Goal: Transaction & Acquisition: Purchase product/service

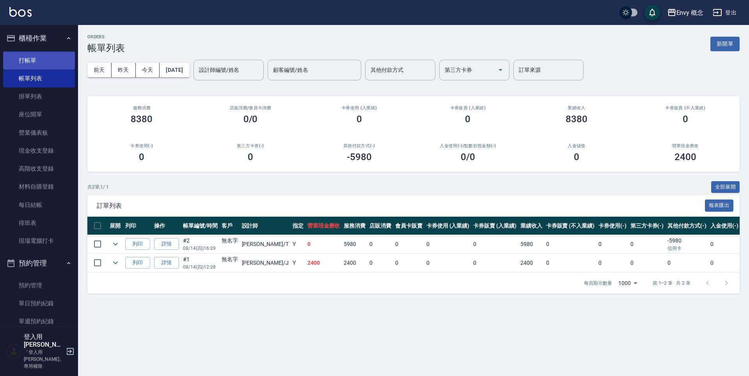
click at [59, 55] on link "打帳單" at bounding box center [39, 61] width 72 height 18
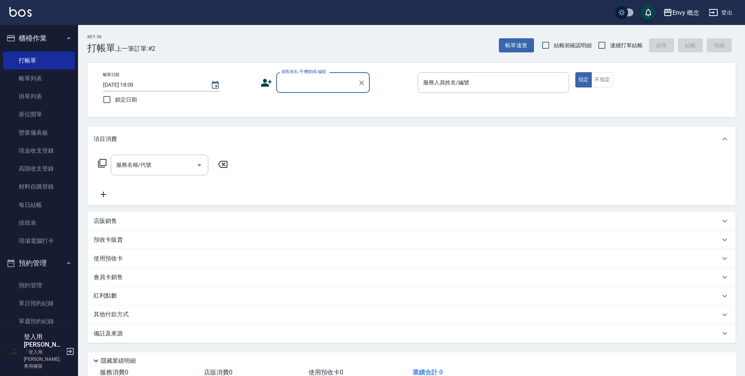
click at [320, 102] on div "帳單日期 [DATE] 18:09 鎖定日期 顧客姓名/手機號碼/編號 顧客姓名/手機號碼/編號 服務人員姓名/編號 服務人員姓名/編號 指定 不指定" at bounding box center [412, 90] width 630 height 36
click at [312, 91] on div "顧客姓名/手機號碼/編號" at bounding box center [323, 82] width 94 height 21
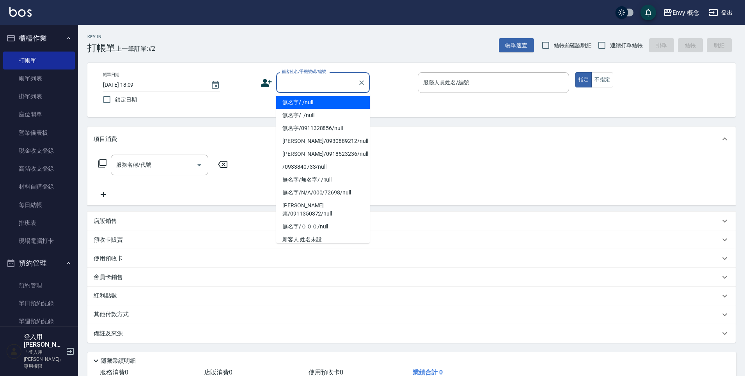
drag, startPoint x: 328, startPoint y: 105, endPoint x: 468, endPoint y: 103, distance: 140.1
click at [328, 105] on li "無名字/ /null" at bounding box center [323, 102] width 94 height 13
type input "無名字/ /null"
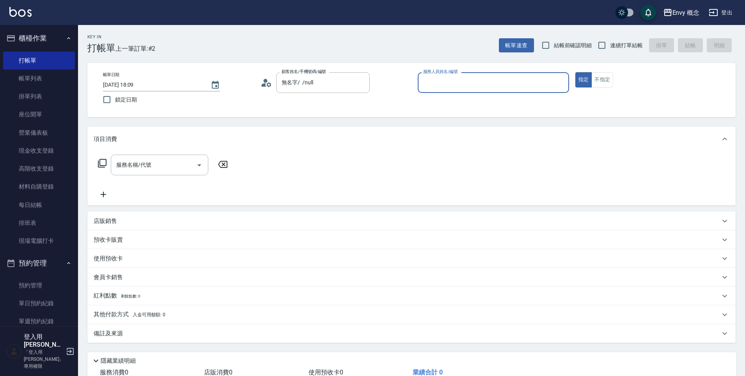
click at [463, 84] on input "服務人員姓名/編號" at bounding box center [493, 83] width 144 height 14
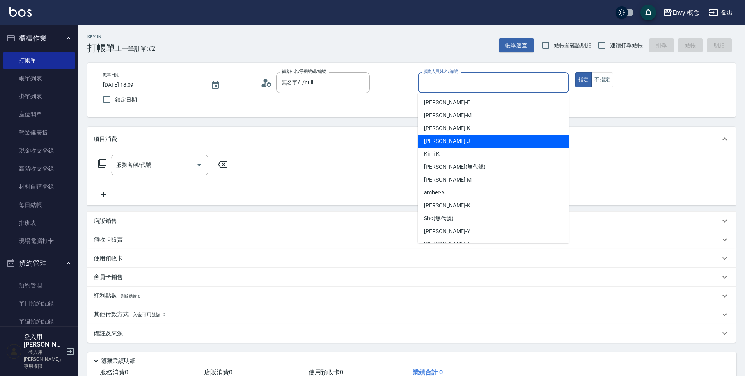
click at [457, 142] on div "[PERSON_NAME]" at bounding box center [493, 141] width 151 height 13
type input "[PERSON_NAME]"
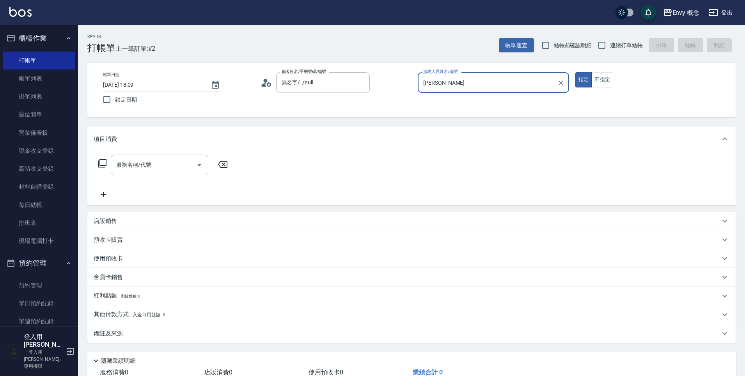
click at [181, 173] on div "服務名稱/代號" at bounding box center [160, 165] width 98 height 21
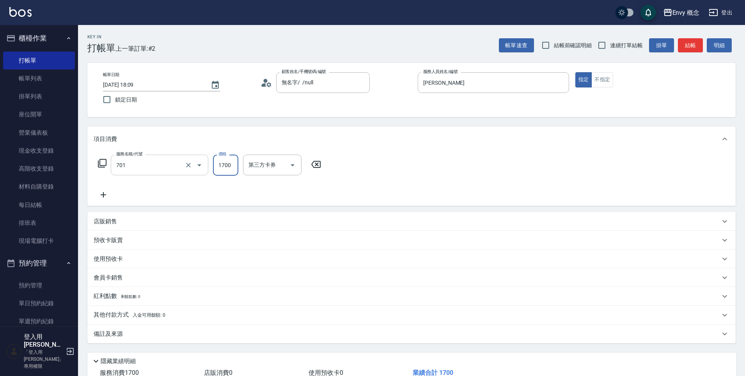
type input "701 染髮(701)"
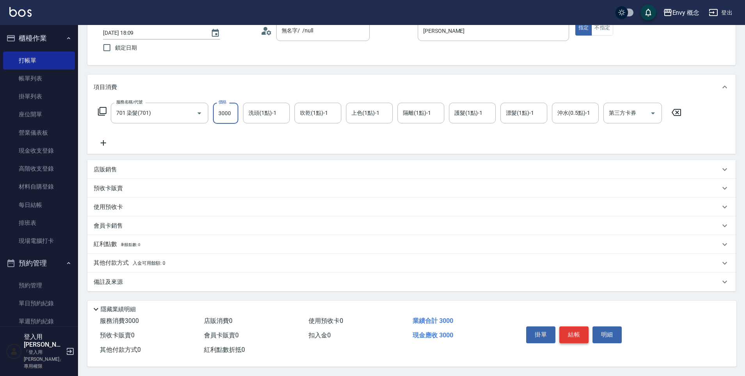
type input "3000"
click at [577, 336] on button "結帳" at bounding box center [574, 334] width 29 height 16
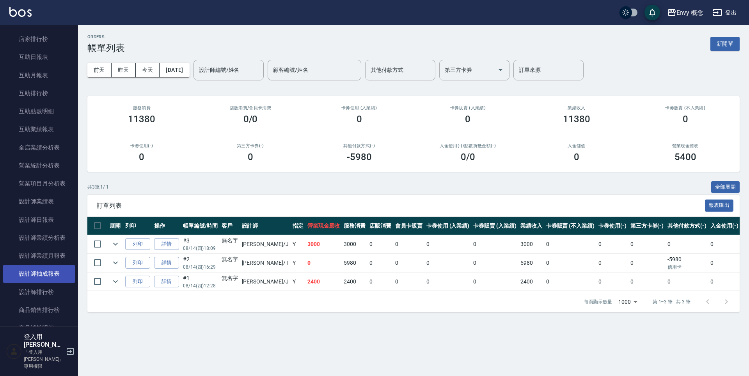
scroll to position [400, 0]
click at [43, 289] on link "設計師排行榜" at bounding box center [39, 290] width 72 height 18
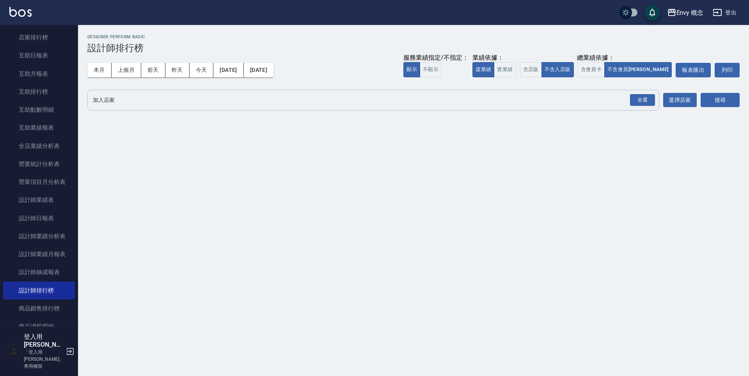
click at [140, 100] on input "加入店家" at bounding box center [367, 100] width 553 height 14
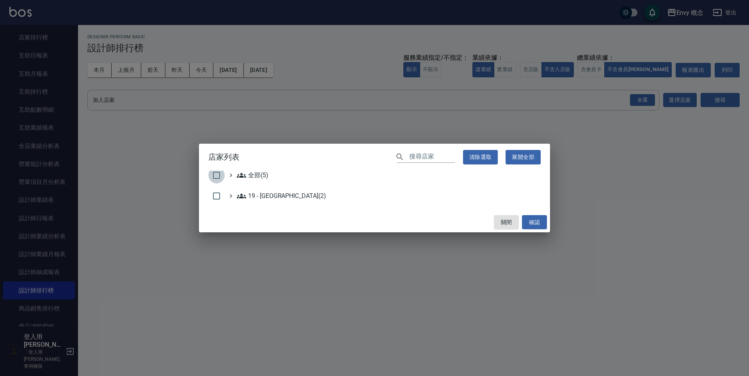
click at [222, 174] on input "checkbox" at bounding box center [216, 175] width 16 height 16
checkbox input "true"
click at [536, 222] on button "確認" at bounding box center [534, 222] width 25 height 14
checkbox input "false"
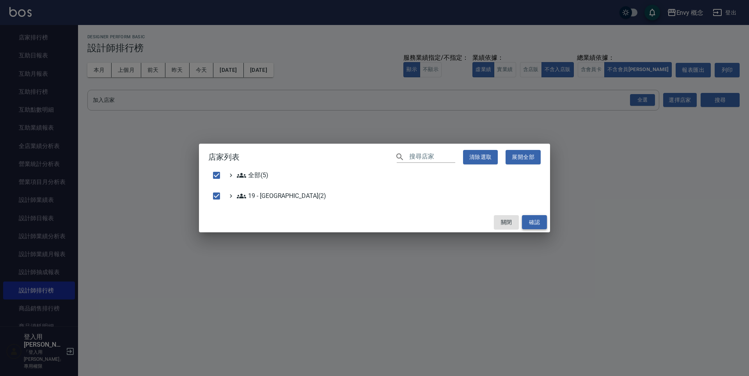
checkbox input "false"
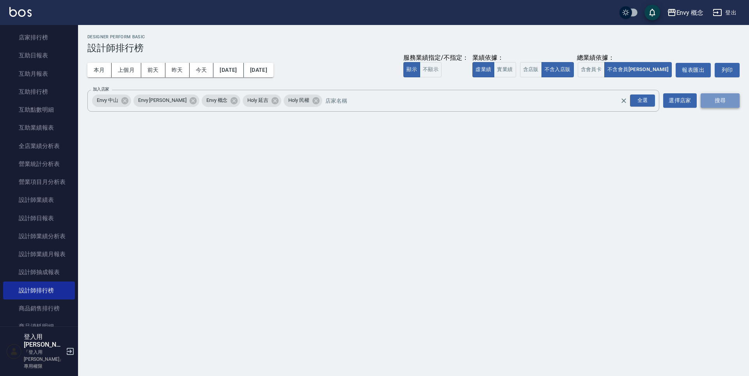
click at [709, 101] on button "搜尋" at bounding box center [720, 100] width 39 height 14
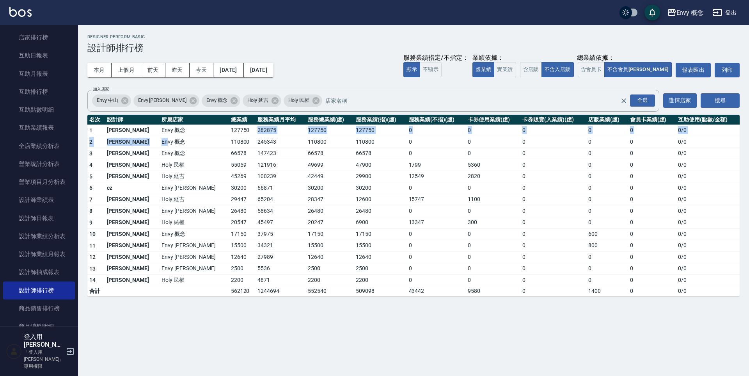
drag, startPoint x: 142, startPoint y: 142, endPoint x: 276, endPoint y: 119, distance: 135.4
click at [272, 119] on table "名次 設計師 所屬店家 總業績 服務業績月平均 服務總業績(虛) 服務業績(指)(虛) 服務業績(不指)(虛) 卡券使用業績(虛) 卡券販賣(入業績)(虛) …" at bounding box center [413, 205] width 653 height 181
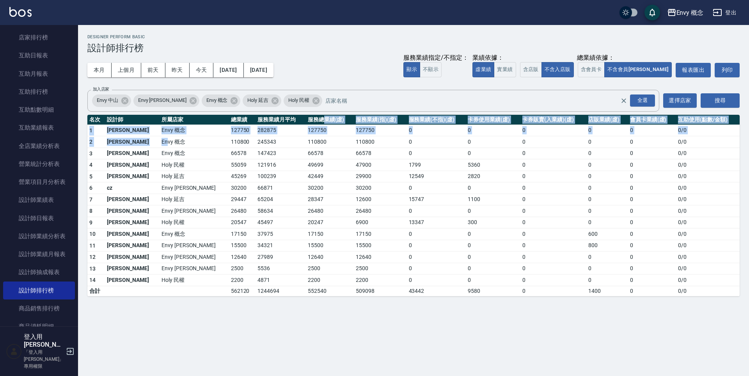
click at [306, 117] on th "服務總業績(虛)" at bounding box center [330, 120] width 48 height 10
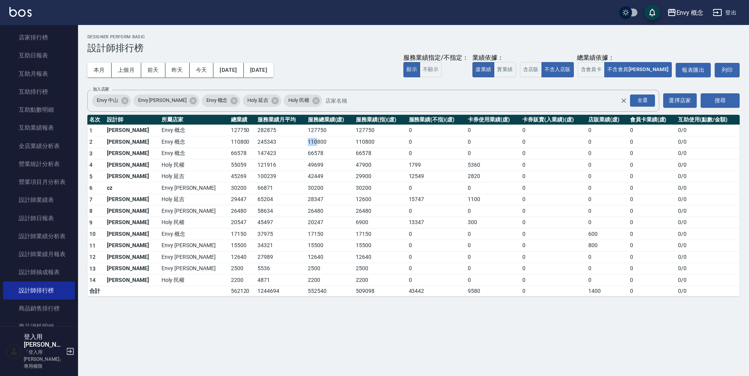
drag, startPoint x: 262, startPoint y: 137, endPoint x: 298, endPoint y: 167, distance: 46.6
click at [290, 160] on tbody "1 王文嘉 Envy 概念 127750 282875 127750 127750 0 0 0 0 0 0 / 0 2 [PERSON_NAME]Envy 概…" at bounding box center [413, 209] width 653 height 171
click at [306, 167] on td "49699" at bounding box center [330, 165] width 48 height 12
click at [306, 135] on td "127750" at bounding box center [330, 130] width 48 height 12
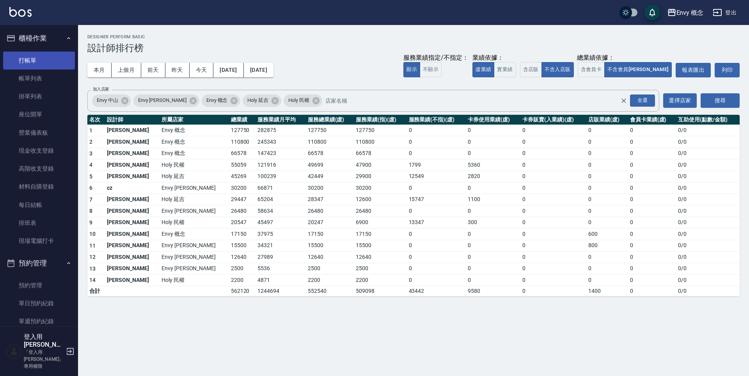
click at [41, 61] on link "打帳單" at bounding box center [39, 61] width 72 height 18
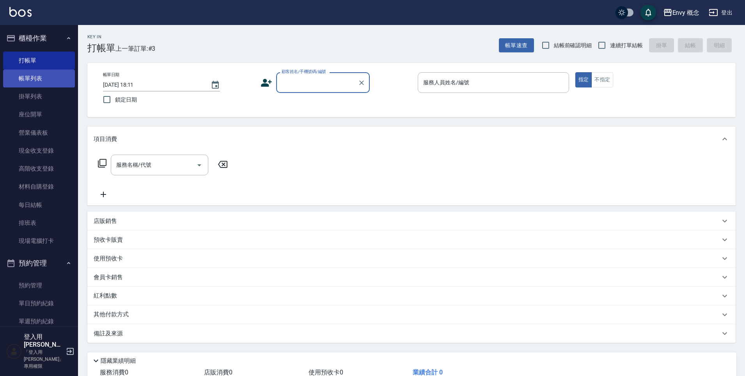
click at [32, 80] on link "帳單列表" at bounding box center [39, 78] width 72 height 18
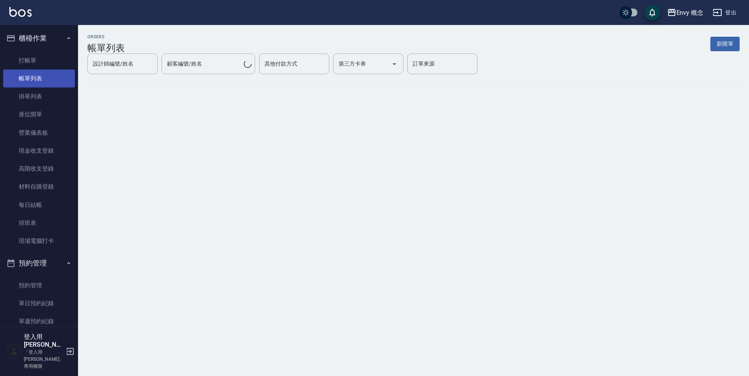
click at [39, 85] on link "帳單列表" at bounding box center [39, 78] width 72 height 18
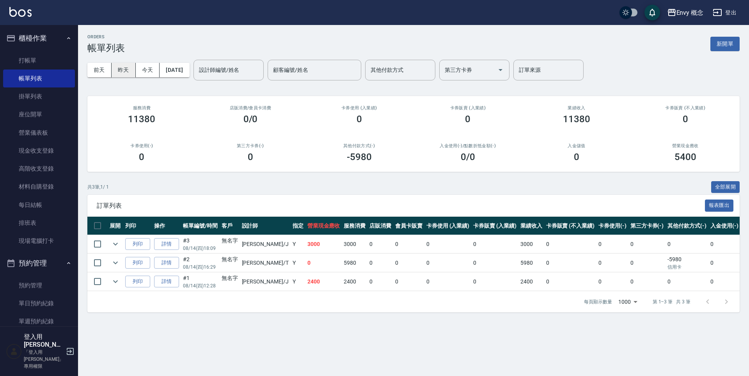
click at [126, 72] on button "昨天" at bounding box center [124, 70] width 24 height 14
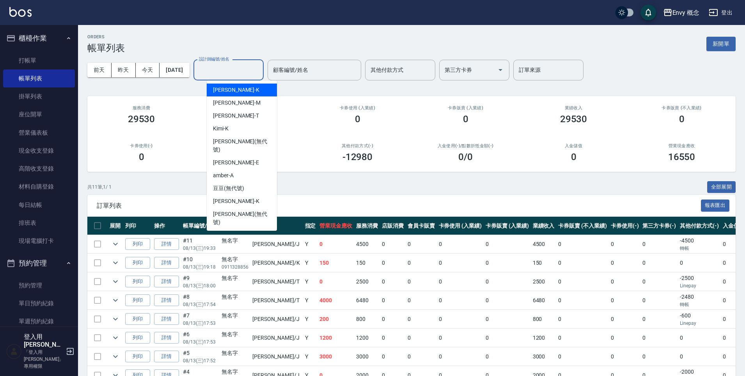
click at [242, 69] on input "設計師編號/姓名" at bounding box center [228, 70] width 63 height 14
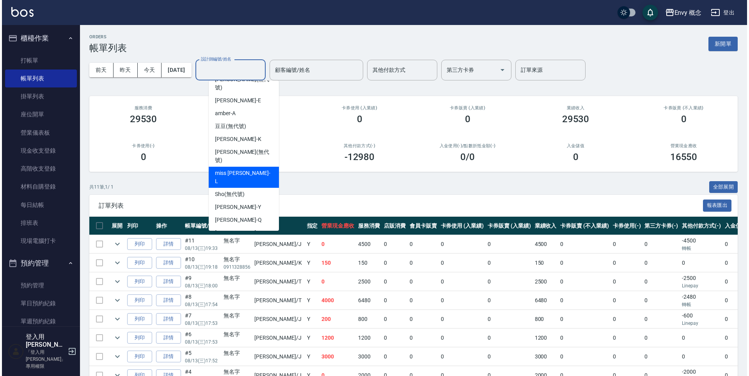
scroll to position [60, 0]
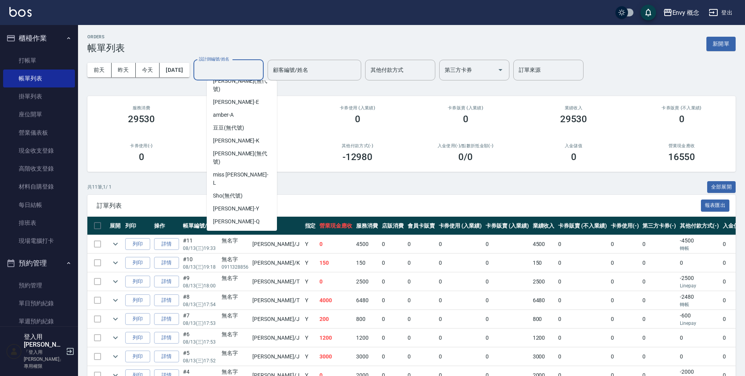
click at [249, 241] on div "[PERSON_NAME]" at bounding box center [242, 247] width 70 height 13
type input "[PERSON_NAME]"
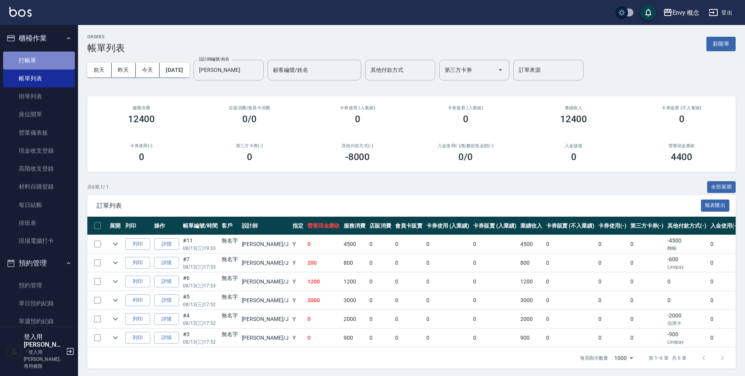
click at [61, 61] on link "打帳單" at bounding box center [39, 61] width 72 height 18
